Goal: Task Accomplishment & Management: Manage account settings

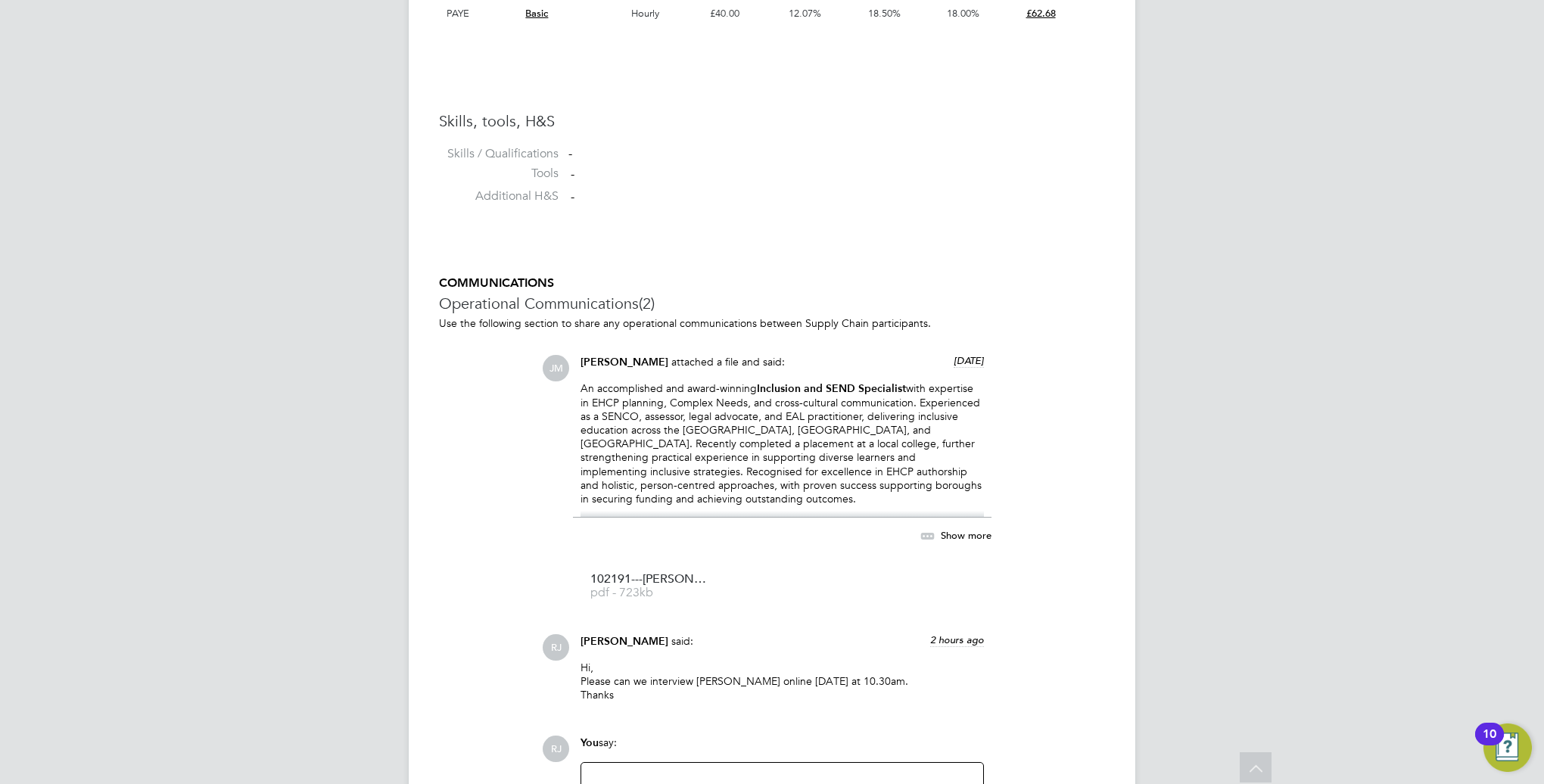
scroll to position [1046, 0]
